Goal: Information Seeking & Learning: Check status

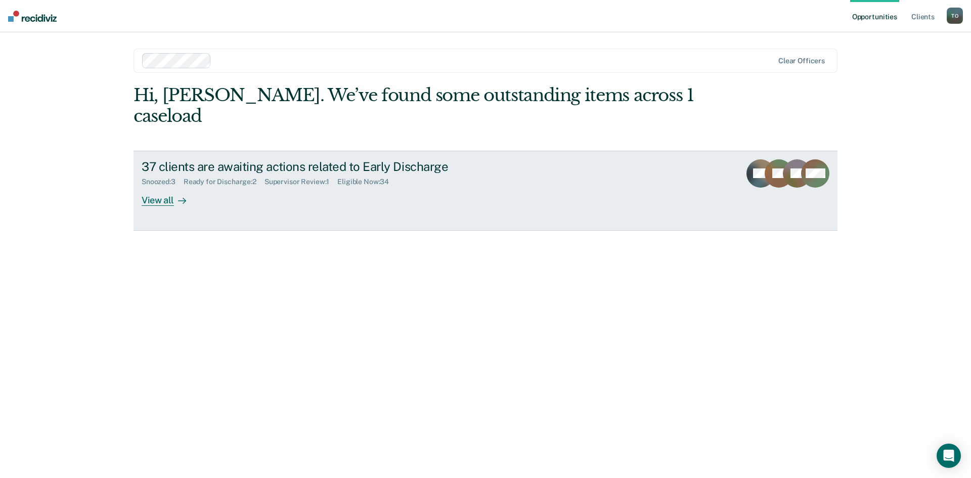
click at [160, 186] on div "View all" at bounding box center [170, 196] width 57 height 20
